Goal: Entertainment & Leisure: Consume media (video, audio)

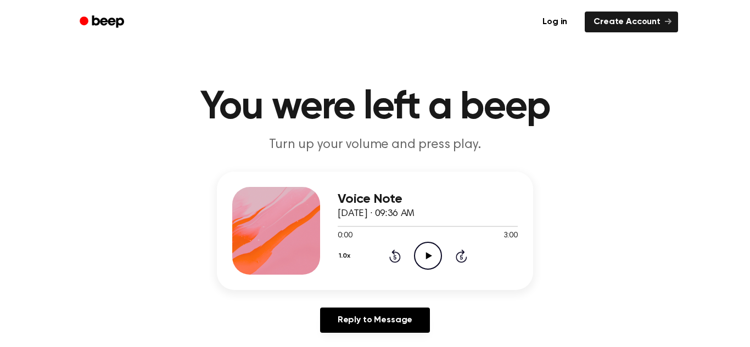
click at [423, 251] on icon "Play Audio" at bounding box center [428, 256] width 28 height 28
click at [425, 255] on icon "Pause Audio" at bounding box center [428, 256] width 28 height 28
click at [423, 252] on icon "Play Audio" at bounding box center [428, 256] width 28 height 28
click at [429, 262] on icon "Pause Audio" at bounding box center [428, 256] width 28 height 28
click at [424, 251] on icon "Play Audio" at bounding box center [428, 256] width 28 height 28
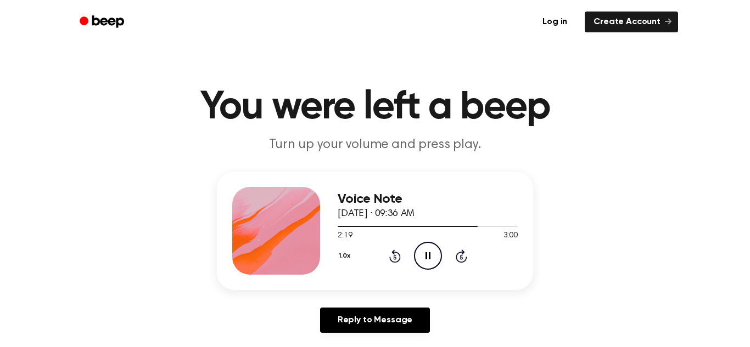
click at [425, 249] on icon "Pause Audio" at bounding box center [428, 256] width 28 height 28
click at [418, 257] on icon "Play Audio" at bounding box center [428, 256] width 28 height 28
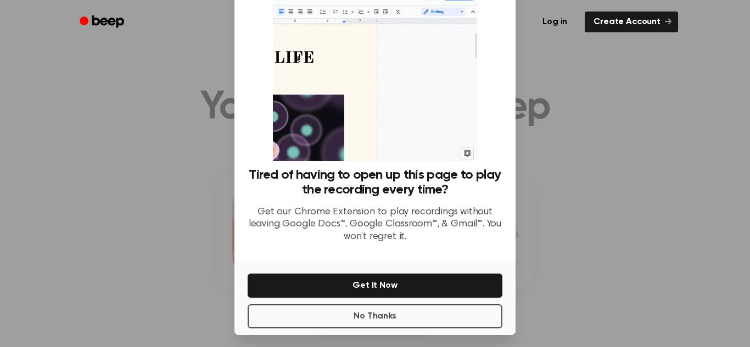
scroll to position [52, 0]
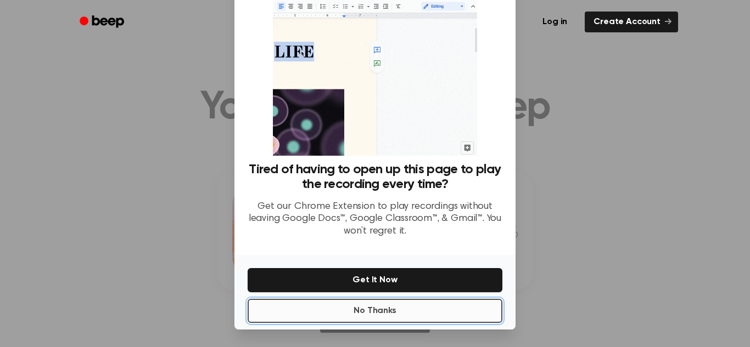
click at [284, 312] on button "No Thanks" at bounding box center [374, 311] width 255 height 24
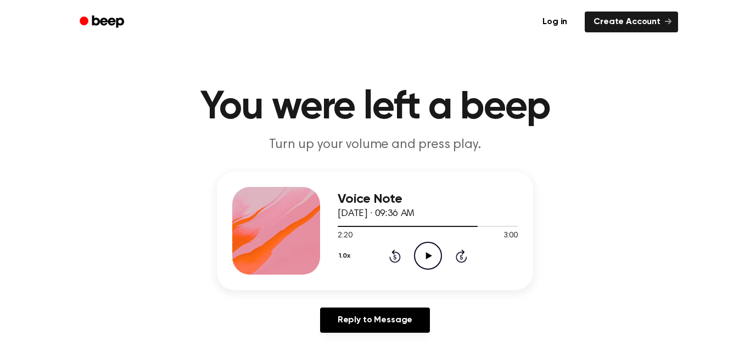
click at [434, 254] on icon "Play Audio" at bounding box center [428, 256] width 28 height 28
click at [426, 252] on icon "Pause Audio" at bounding box center [428, 256] width 28 height 28
click at [430, 261] on icon "Play Audio" at bounding box center [428, 256] width 28 height 28
click at [430, 261] on icon "Pause Audio" at bounding box center [428, 256] width 28 height 28
